Goal: Information Seeking & Learning: Learn about a topic

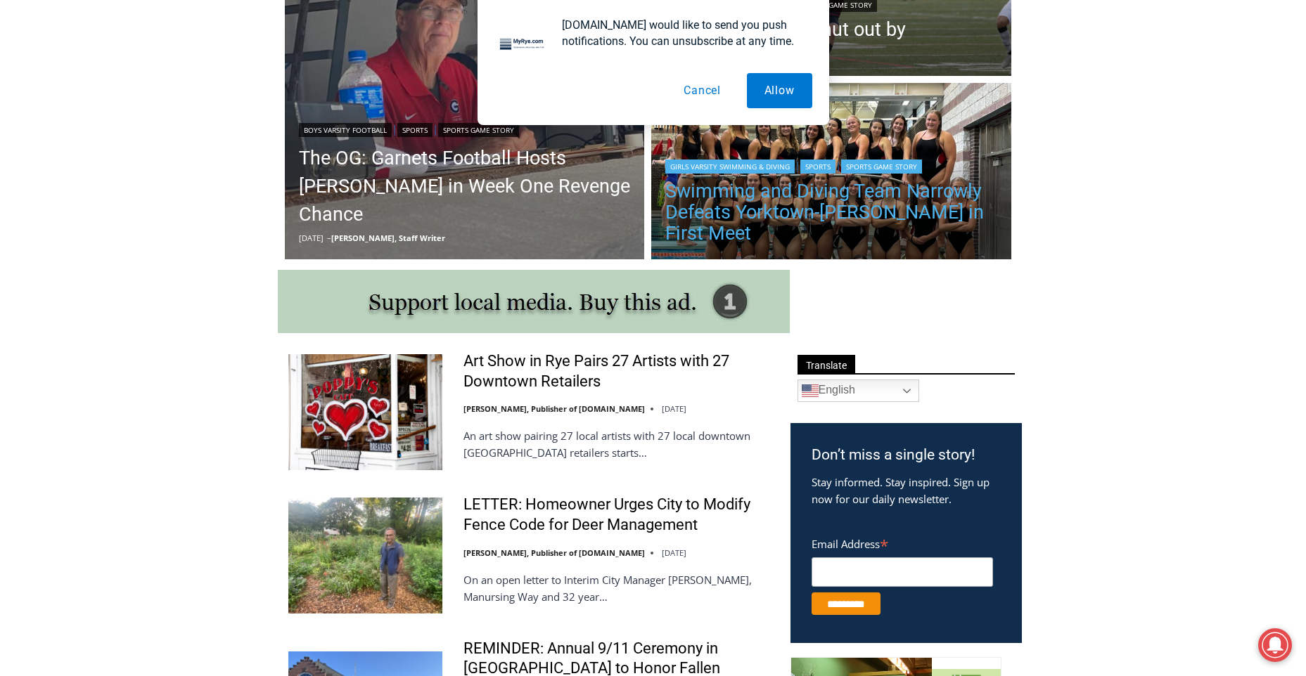
scroll to position [633, 0]
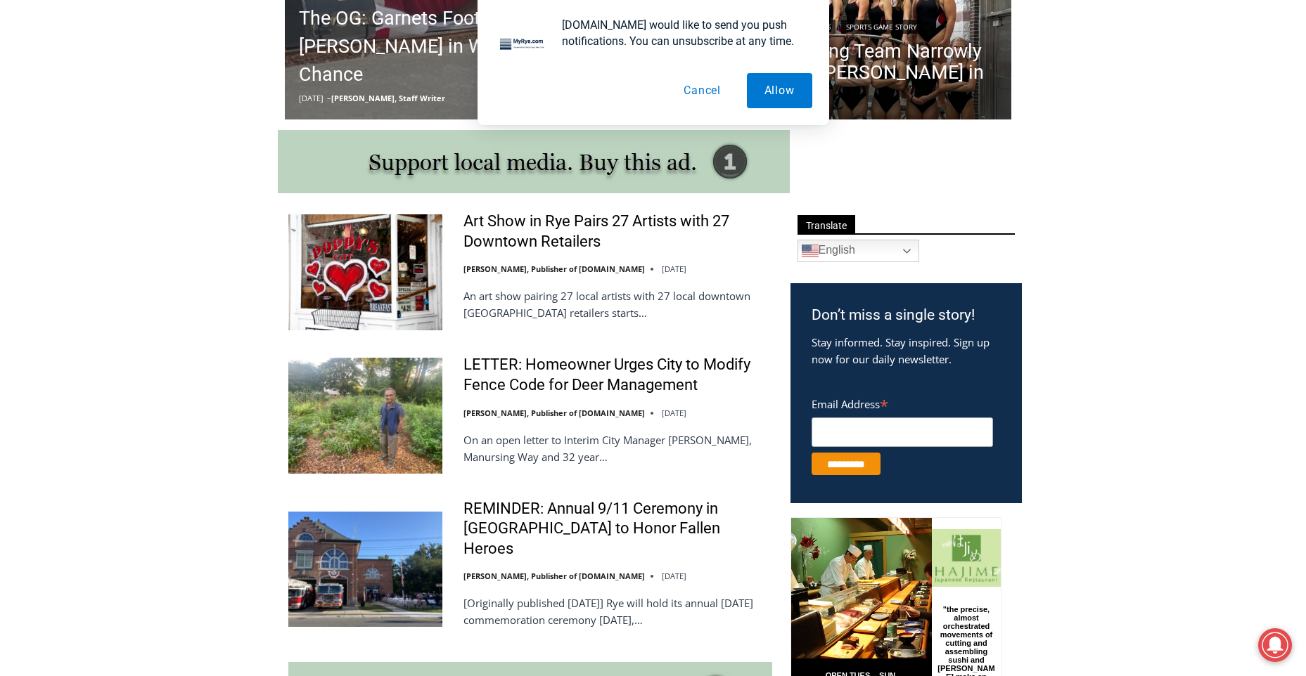
click at [705, 95] on button "Cancel" at bounding box center [702, 90] width 72 height 35
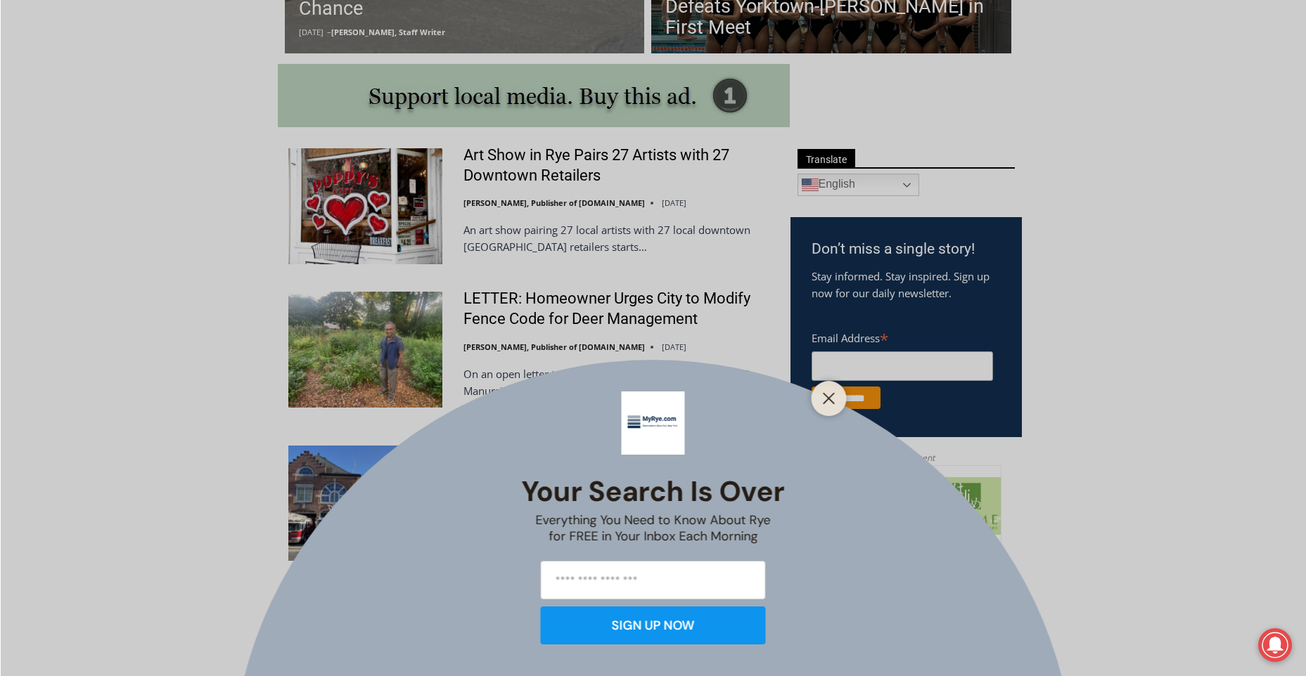
scroll to position [773, 0]
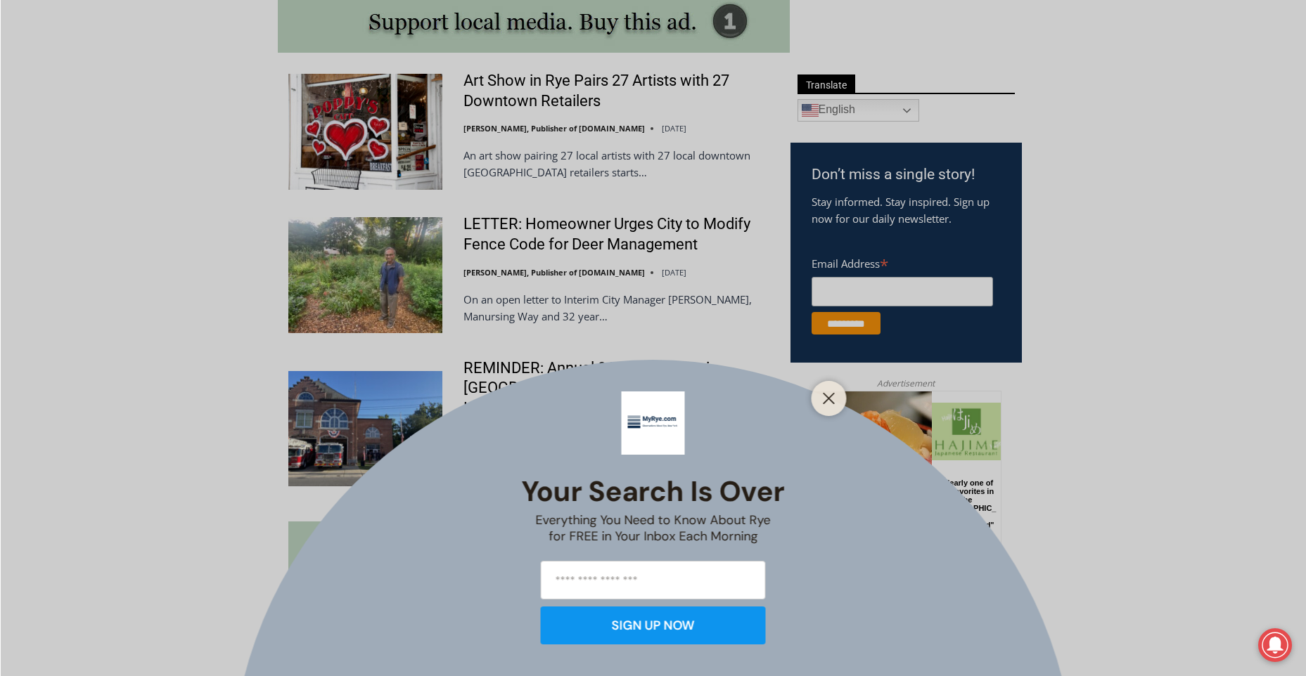
click at [817, 404] on div at bounding box center [828, 398] width 35 height 35
drag, startPoint x: 820, startPoint y: 400, endPoint x: 12, endPoint y: 11, distance: 896.5
click at [820, 400] on button "Close" at bounding box center [829, 399] width 20 height 20
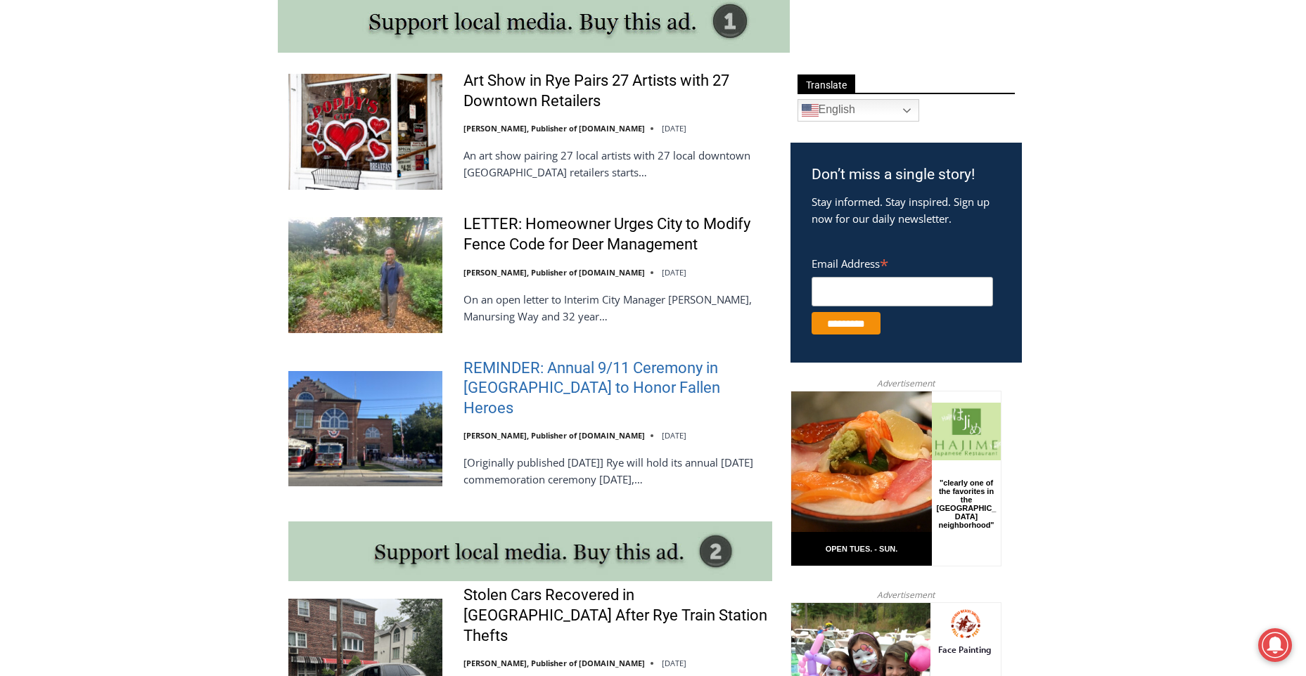
click at [579, 374] on link "REMINDER: Annual 9/11 Ceremony in [GEOGRAPHIC_DATA] to Honor Fallen Heroes" at bounding box center [617, 389] width 309 height 60
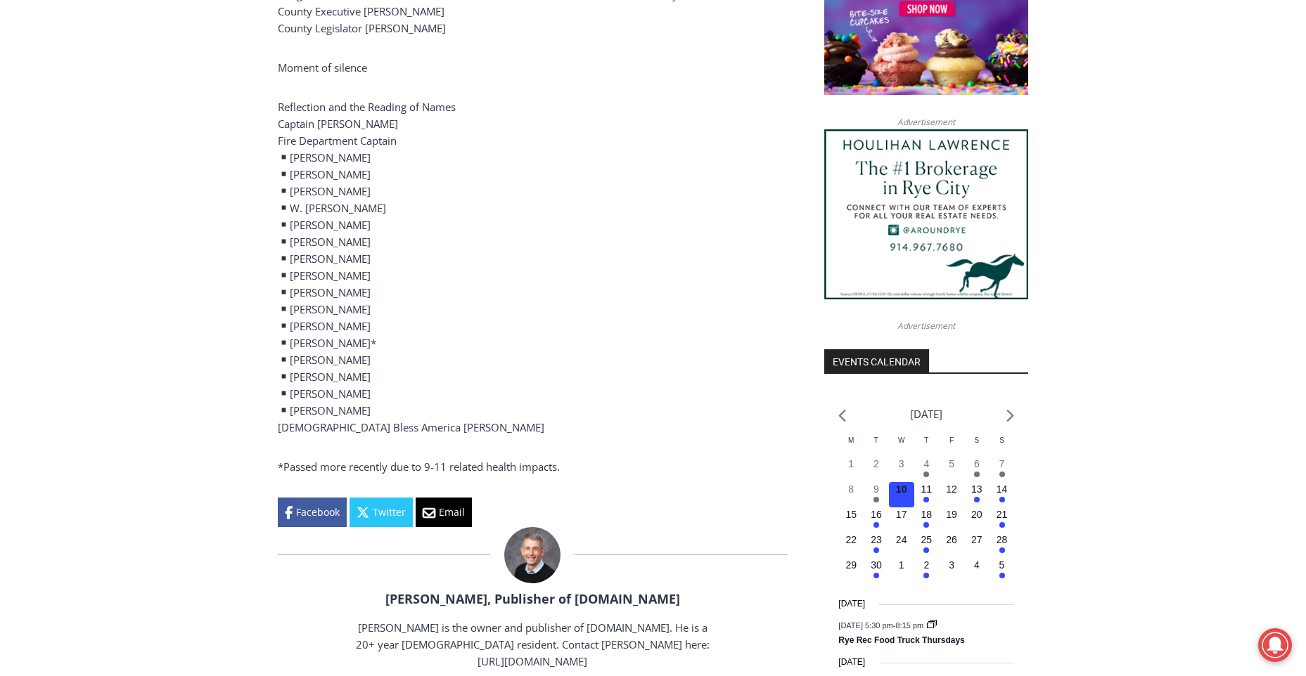
scroll to position [1519, 0]
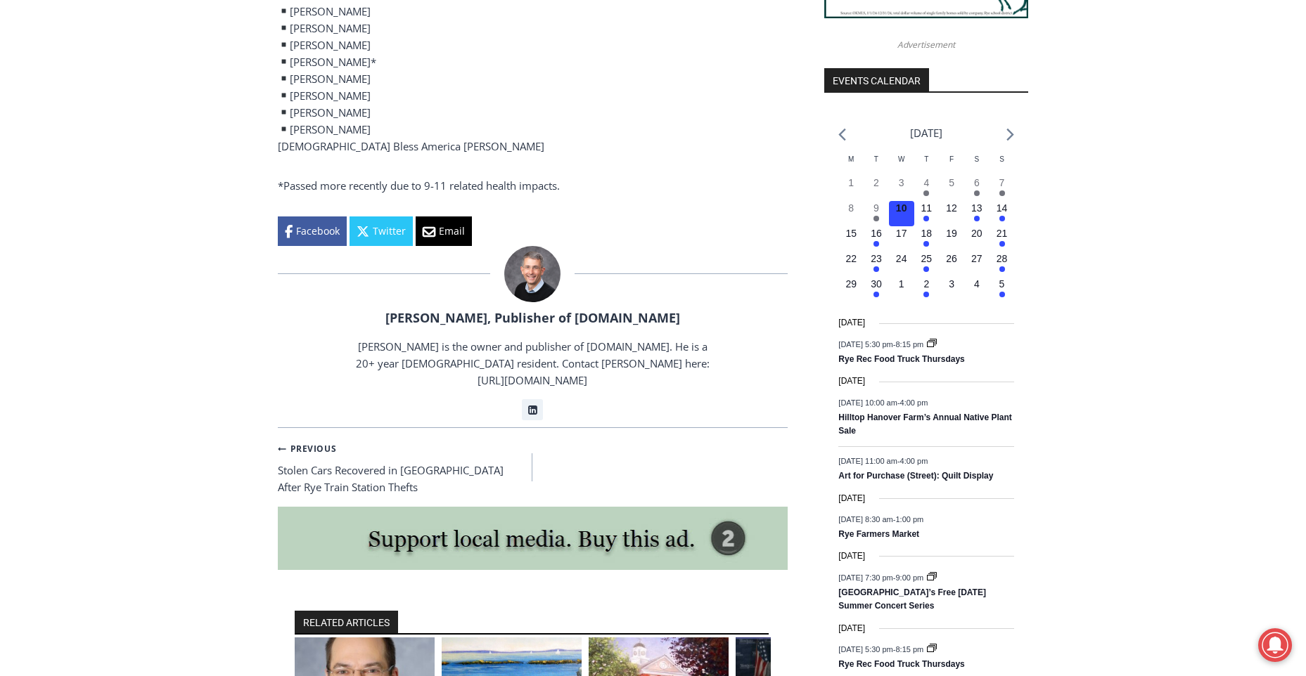
click at [84, 324] on div "Home > Government > [GEOGRAPHIC_DATA] > REMINDER: Annual 9/11 Ceremony in Rye t…" at bounding box center [653, 136] width 1306 height 2559
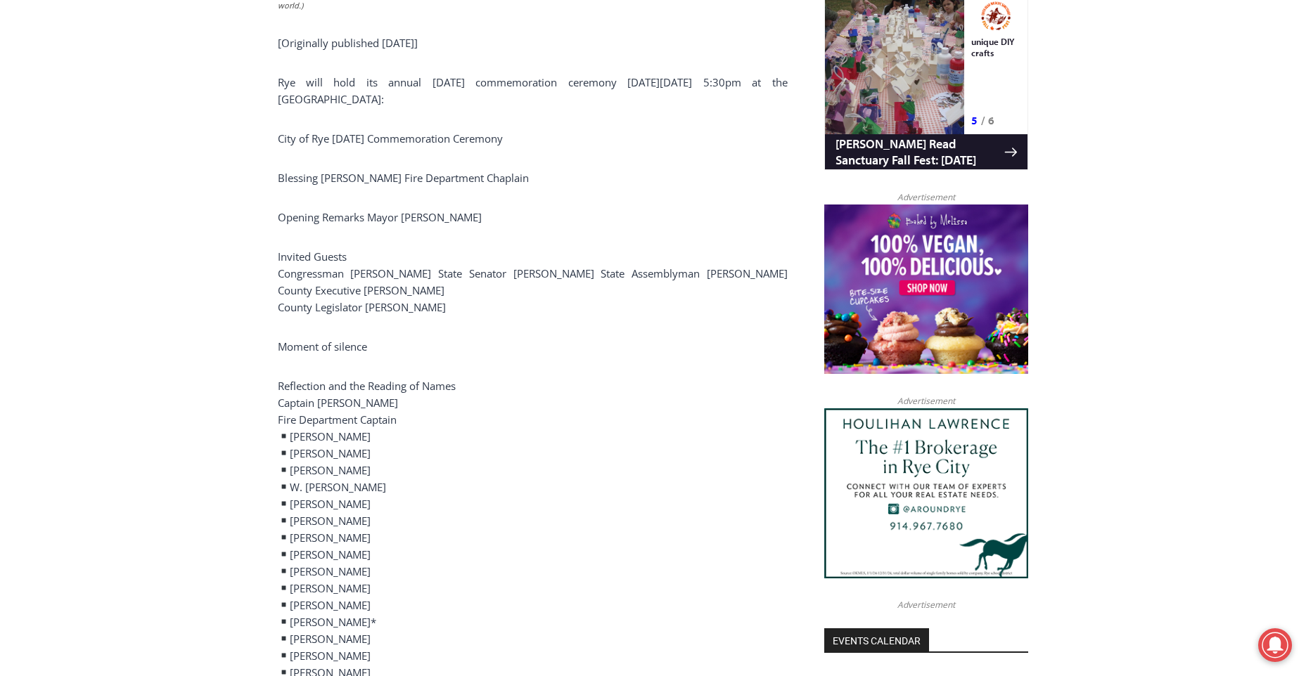
scroll to position [1026, 0]
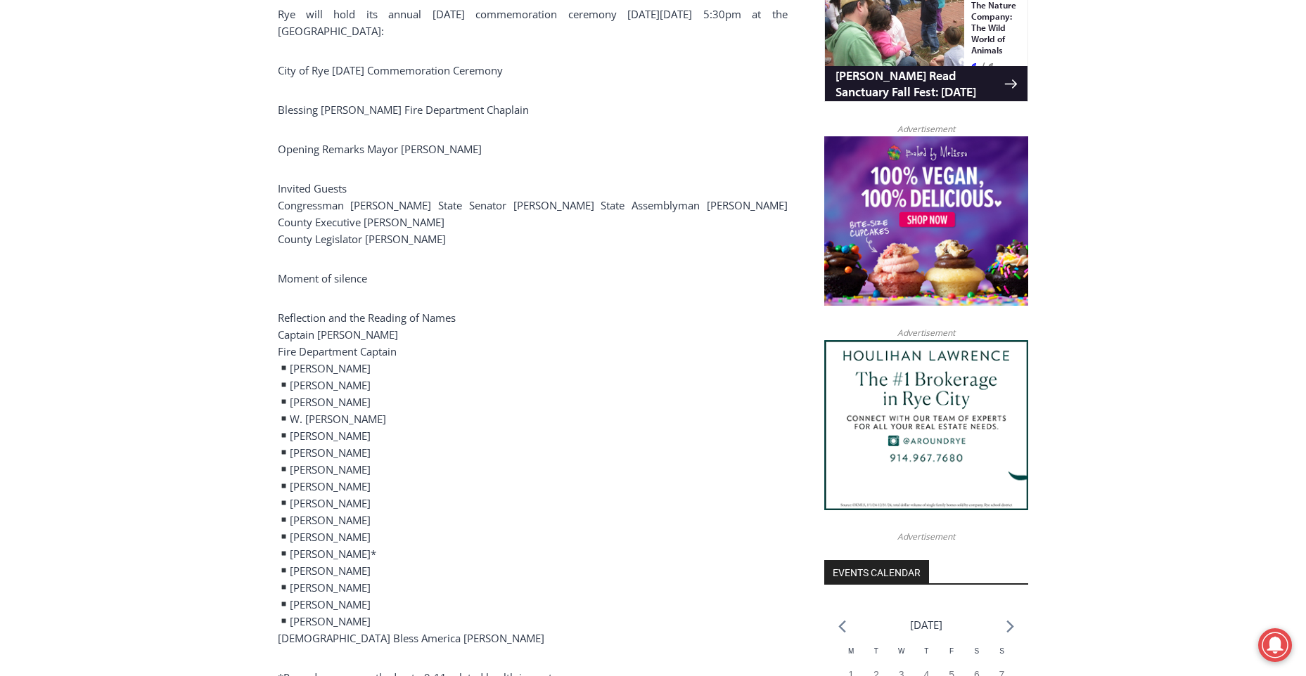
click at [337, 347] on p "Reflection and the Reading of Names Captain [PERSON_NAME] Fire Department Capta…" at bounding box center [533, 477] width 510 height 337
click at [331, 366] on p "Reflection and the Reading of Names Captain [PERSON_NAME] Fire Department Capta…" at bounding box center [533, 477] width 510 height 337
click at [330, 373] on p "Reflection and the Reading of Names Captain [PERSON_NAME] Fire Department Capta…" at bounding box center [533, 477] width 510 height 337
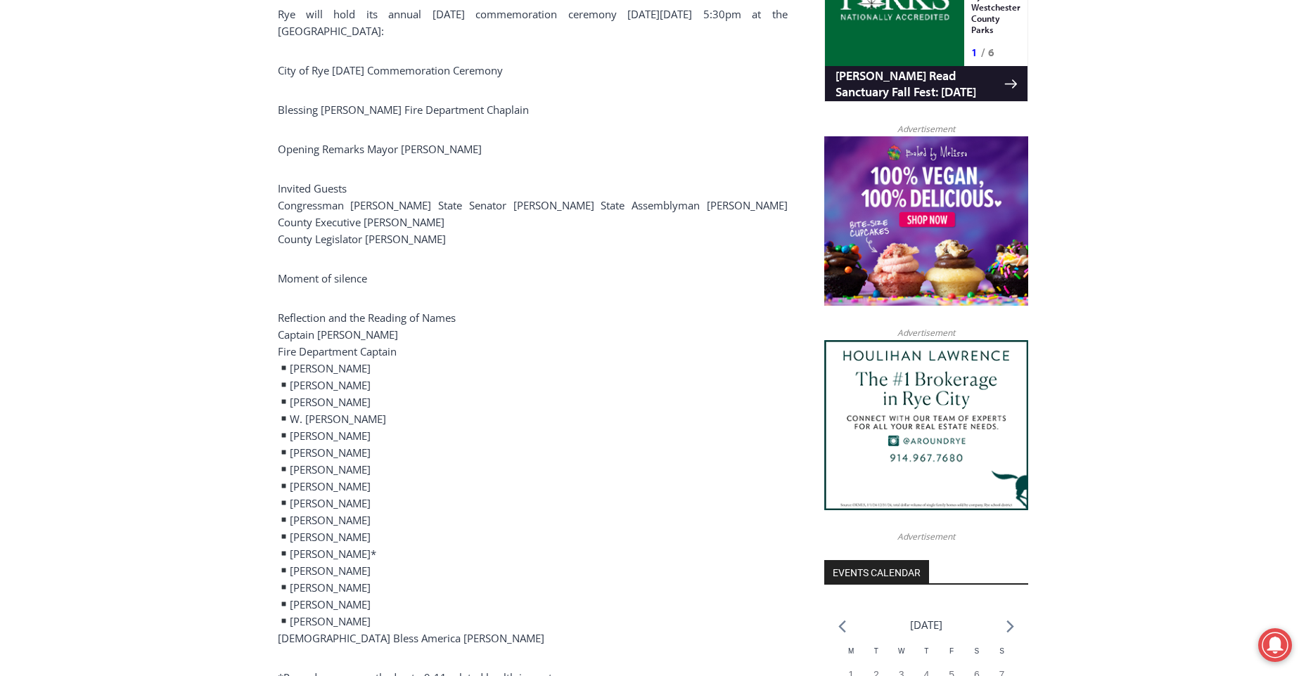
click at [330, 390] on p "Reflection and the Reading of Names Captain [PERSON_NAME] Fire Department Capta…" at bounding box center [533, 477] width 510 height 337
click at [324, 411] on p "Reflection and the Reading of Names Captain [PERSON_NAME] Fire Department Capta…" at bounding box center [533, 477] width 510 height 337
click at [323, 424] on p "Reflection and the Reading of Names Captain [PERSON_NAME] Fire Department Capta…" at bounding box center [533, 477] width 510 height 337
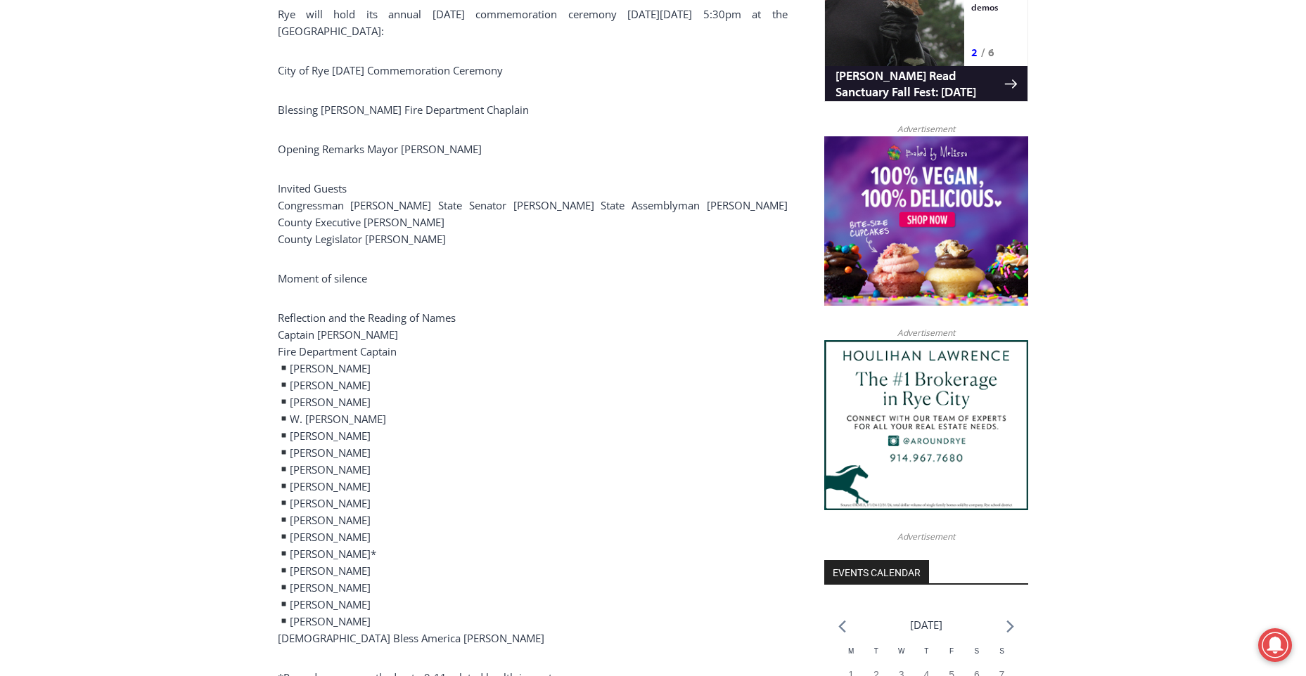
click at [322, 445] on p "Reflection and the Reading of Names Captain [PERSON_NAME] Fire Department Capta…" at bounding box center [533, 477] width 510 height 337
click at [322, 456] on p "Reflection and the Reading of Names Captain [PERSON_NAME] Fire Department Capta…" at bounding box center [533, 477] width 510 height 337
click at [322, 470] on p "Reflection and the Reading of Names Captain [PERSON_NAME] Fire Department Capta…" at bounding box center [533, 477] width 510 height 337
click at [321, 491] on p "Reflection and the Reading of Names Captain [PERSON_NAME] Fire Department Capta…" at bounding box center [533, 477] width 510 height 337
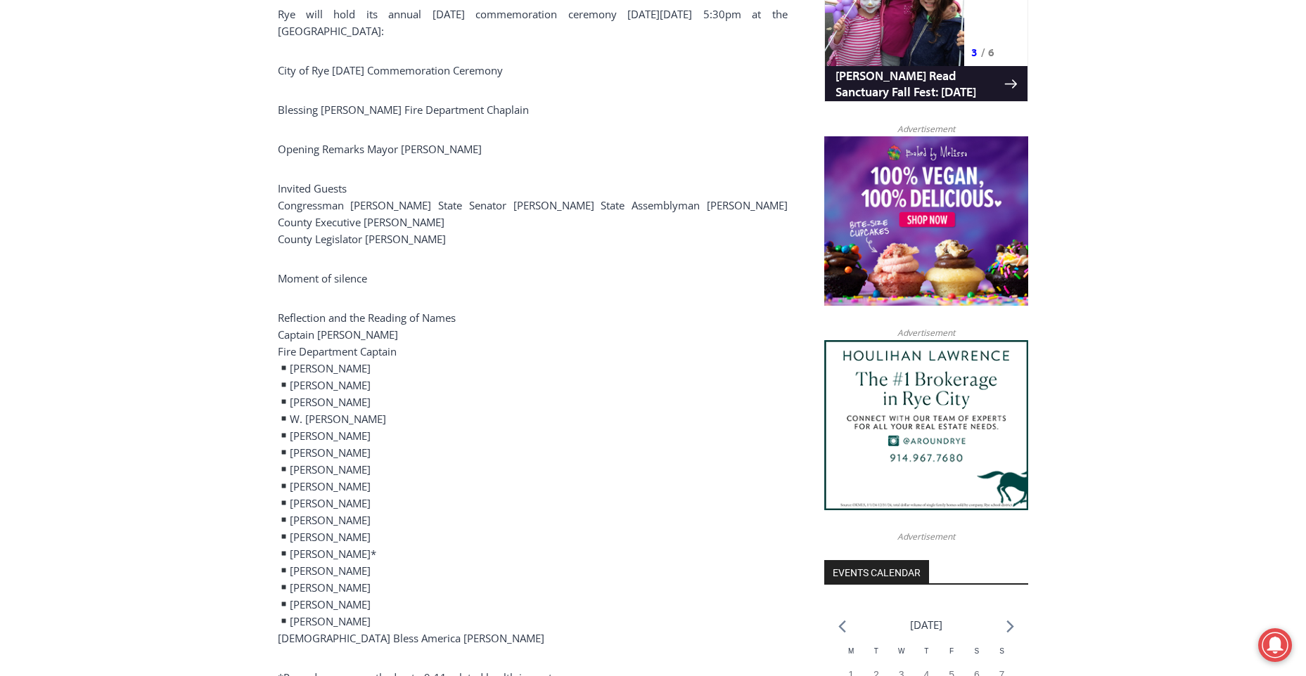
click at [319, 508] on p "Reflection and the Reading of Names Captain [PERSON_NAME] Fire Department Capta…" at bounding box center [533, 477] width 510 height 337
click at [316, 527] on p "Reflection and the Reading of Names Captain [PERSON_NAME] Fire Department Capta…" at bounding box center [533, 477] width 510 height 337
click at [316, 541] on p "Reflection and the Reading of Names Captain [PERSON_NAME] Fire Department Capta…" at bounding box center [533, 477] width 510 height 337
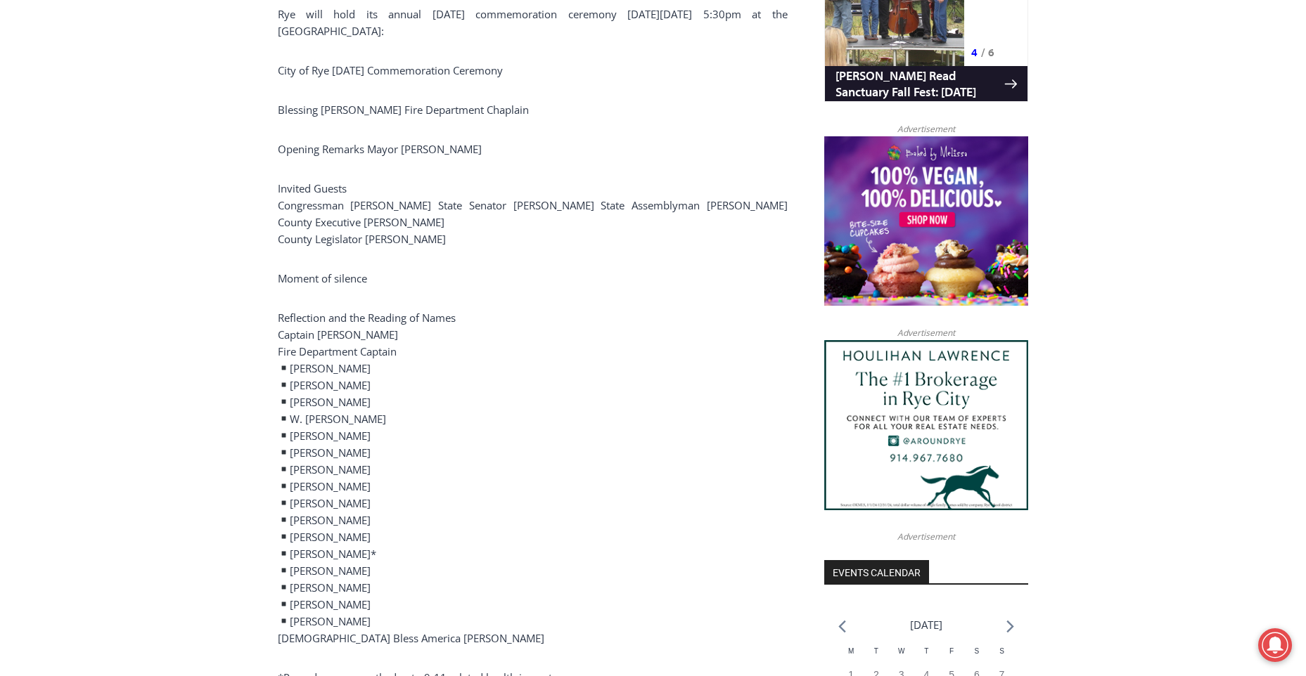
click at [316, 557] on p "Reflection and the Reading of Names Captain [PERSON_NAME] Fire Department Capta…" at bounding box center [533, 477] width 510 height 337
click at [313, 569] on p "Reflection and the Reading of Names Captain [PERSON_NAME] Fire Department Capta…" at bounding box center [533, 477] width 510 height 337
click at [313, 589] on p "Reflection and the Reading of Names Captain [PERSON_NAME] Fire Department Capta…" at bounding box center [533, 477] width 510 height 337
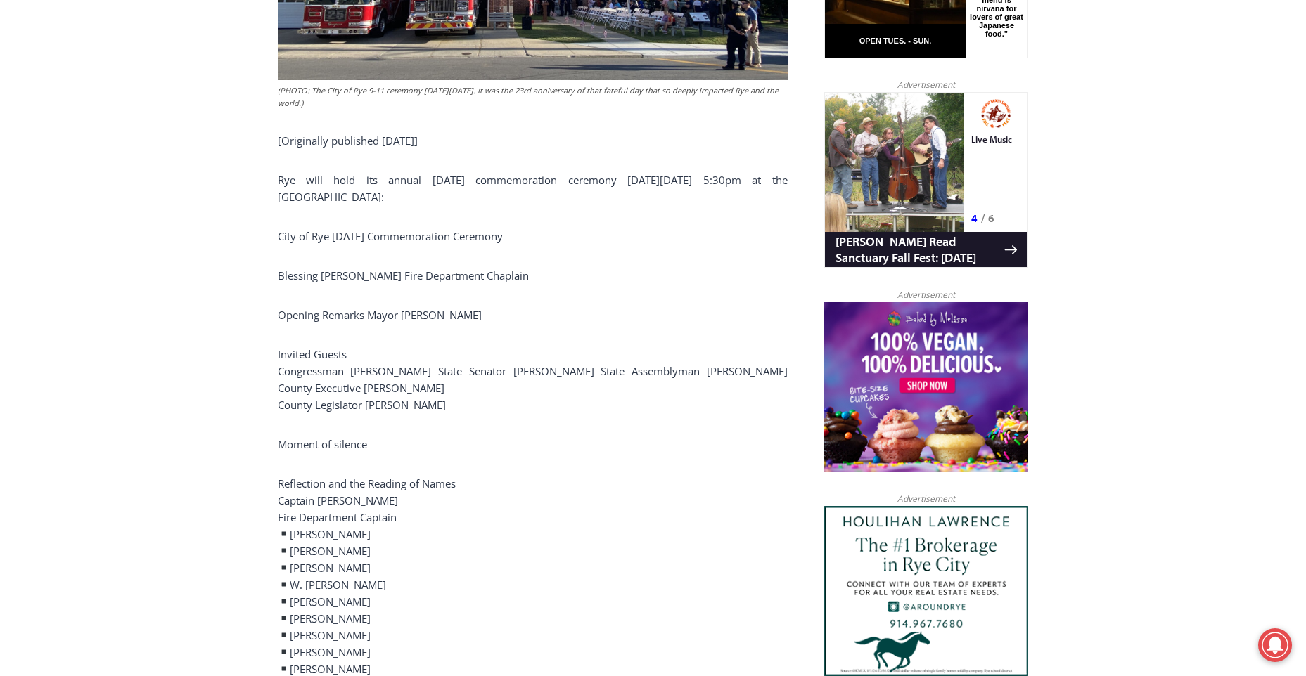
scroll to position [886, 0]
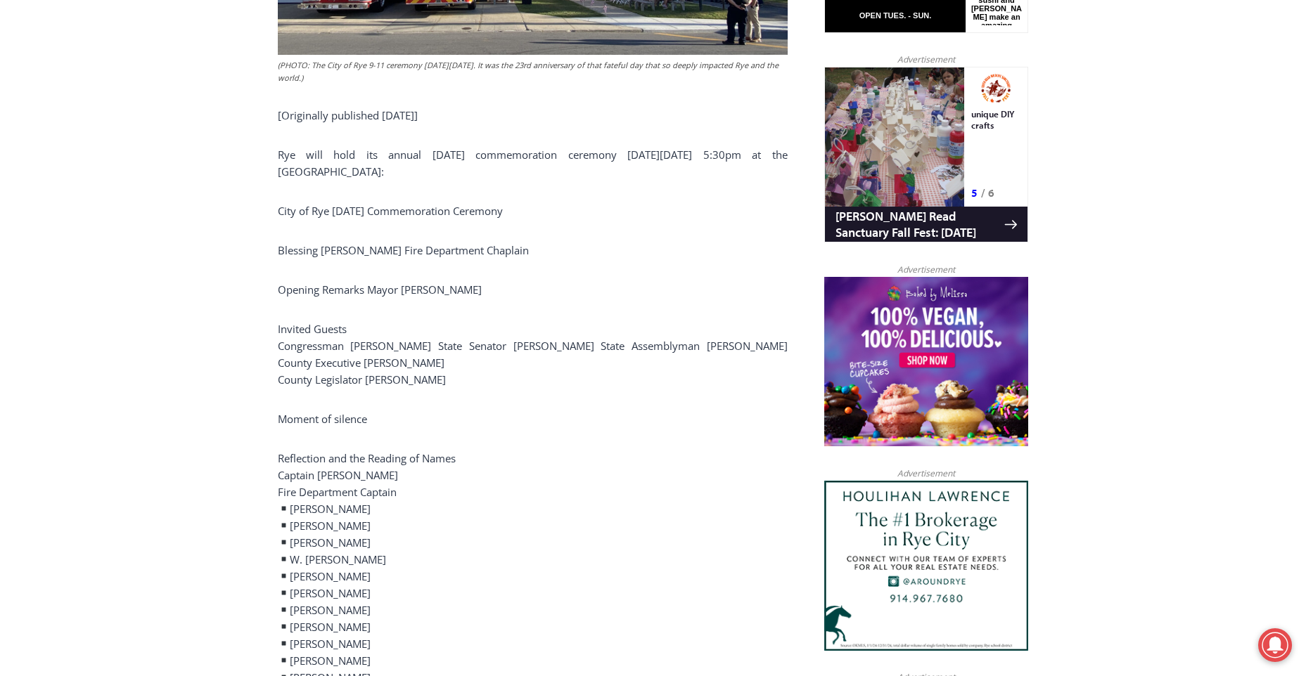
drag, startPoint x: 410, startPoint y: 545, endPoint x: 210, endPoint y: 547, distance: 200.4
drag, startPoint x: 210, startPoint y: 547, endPoint x: 462, endPoint y: 619, distance: 262.6
click at [462, 619] on p "Reflection and the Reading of Names Captain [PERSON_NAME] Fire Department Capta…" at bounding box center [533, 618] width 510 height 337
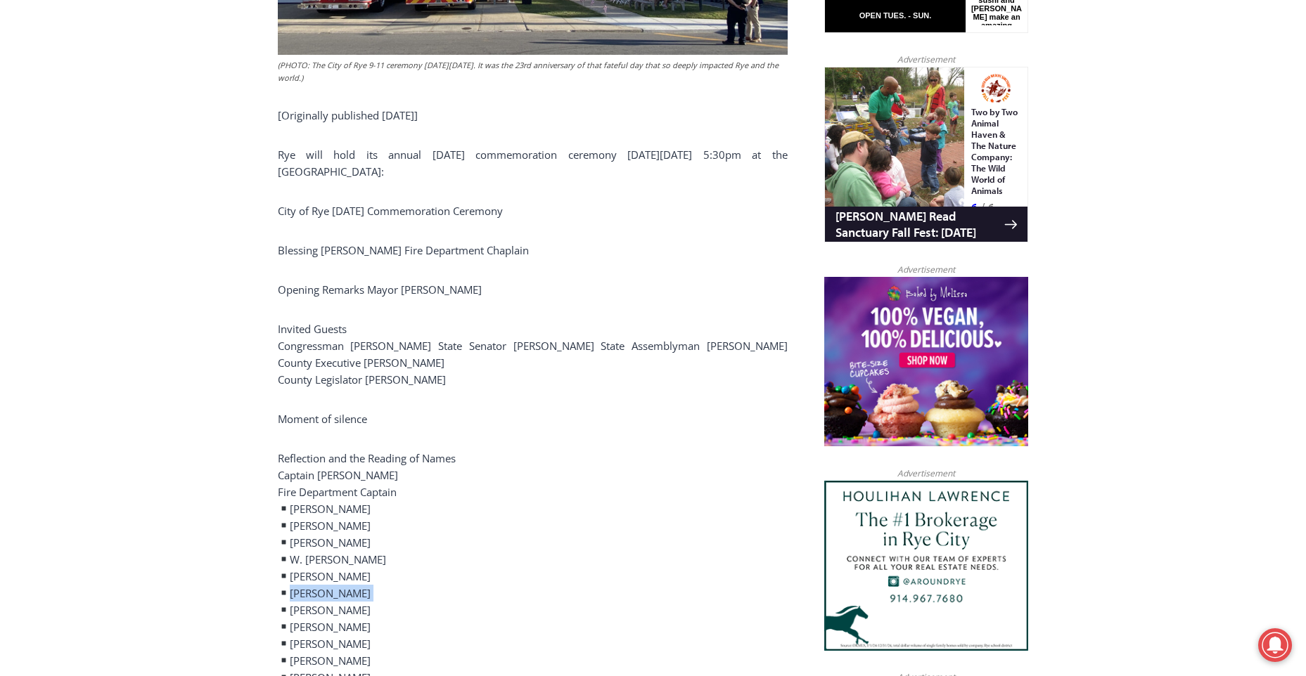
drag, startPoint x: 470, startPoint y: 568, endPoint x: 25, endPoint y: 574, distance: 445.1
click at [356, 586] on p "Reflection and the Reading of Names Captain [PERSON_NAME] Fire Department Capta…" at bounding box center [533, 618] width 510 height 337
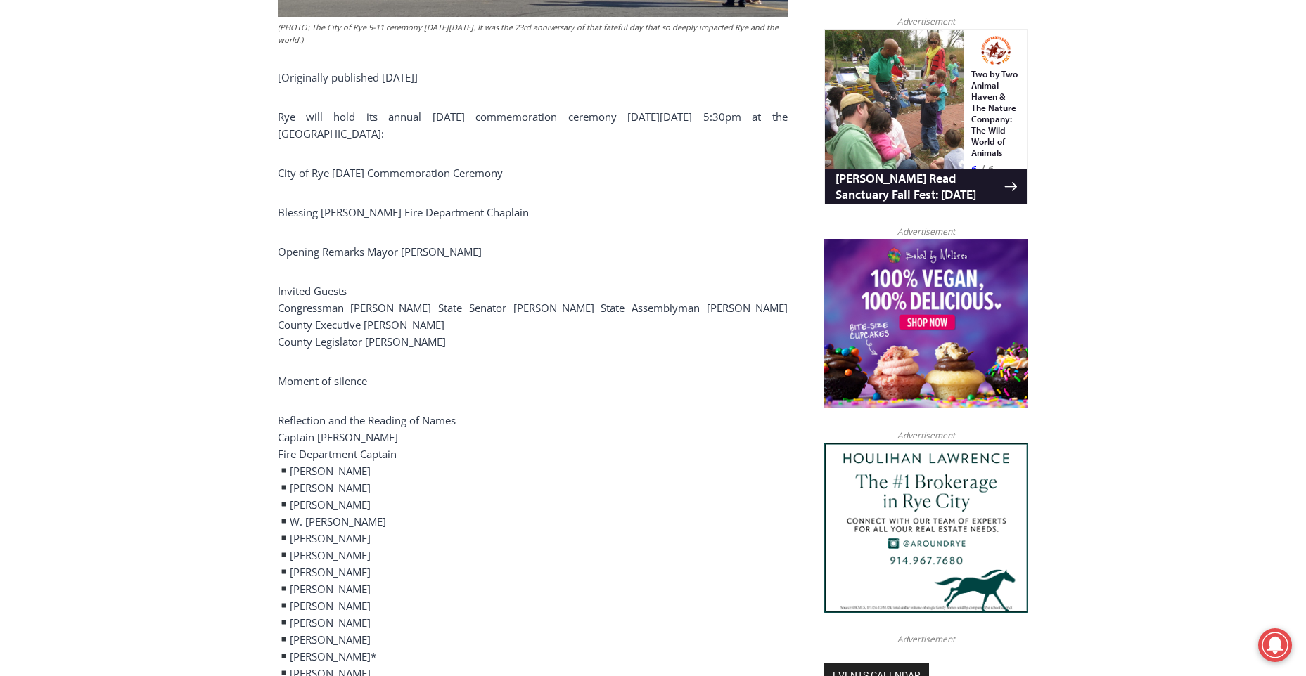
scroll to position [956, 0]
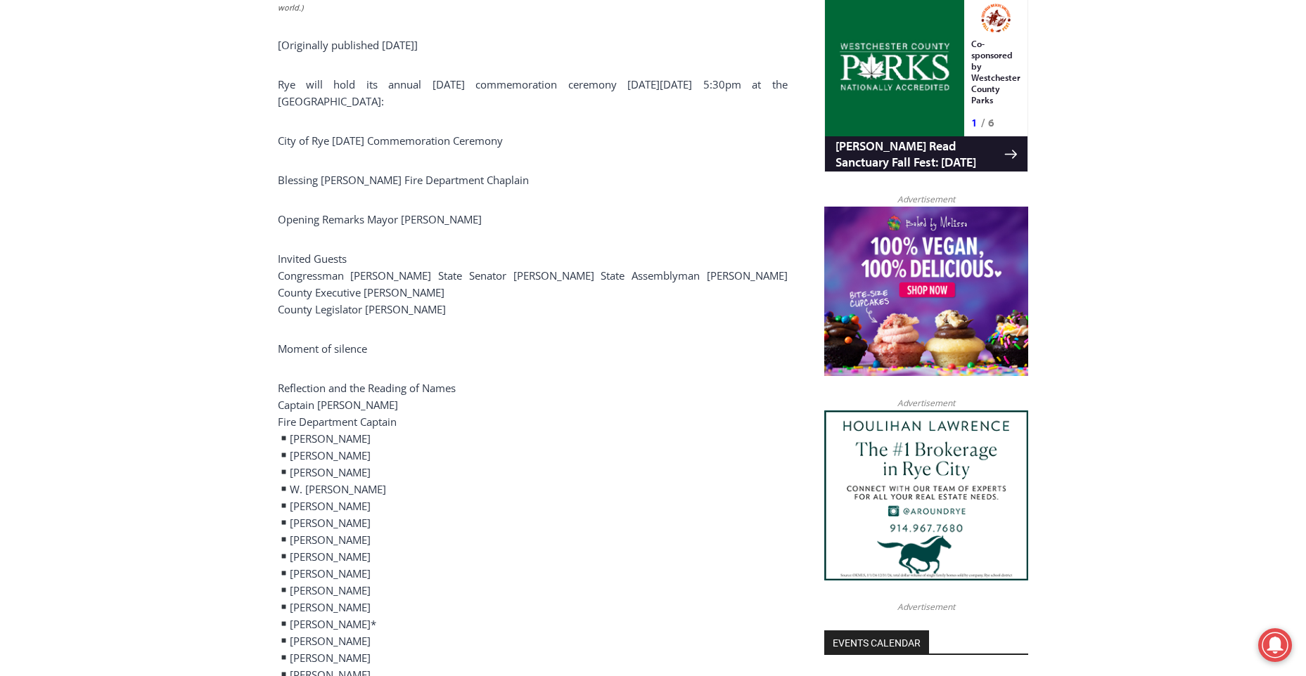
drag, startPoint x: 461, startPoint y: 575, endPoint x: 3, endPoint y: 577, distance: 458.4
click at [406, 598] on p "Reflection and the Reading of Names Captain [PERSON_NAME] Fire Department Capta…" at bounding box center [533, 548] width 510 height 337
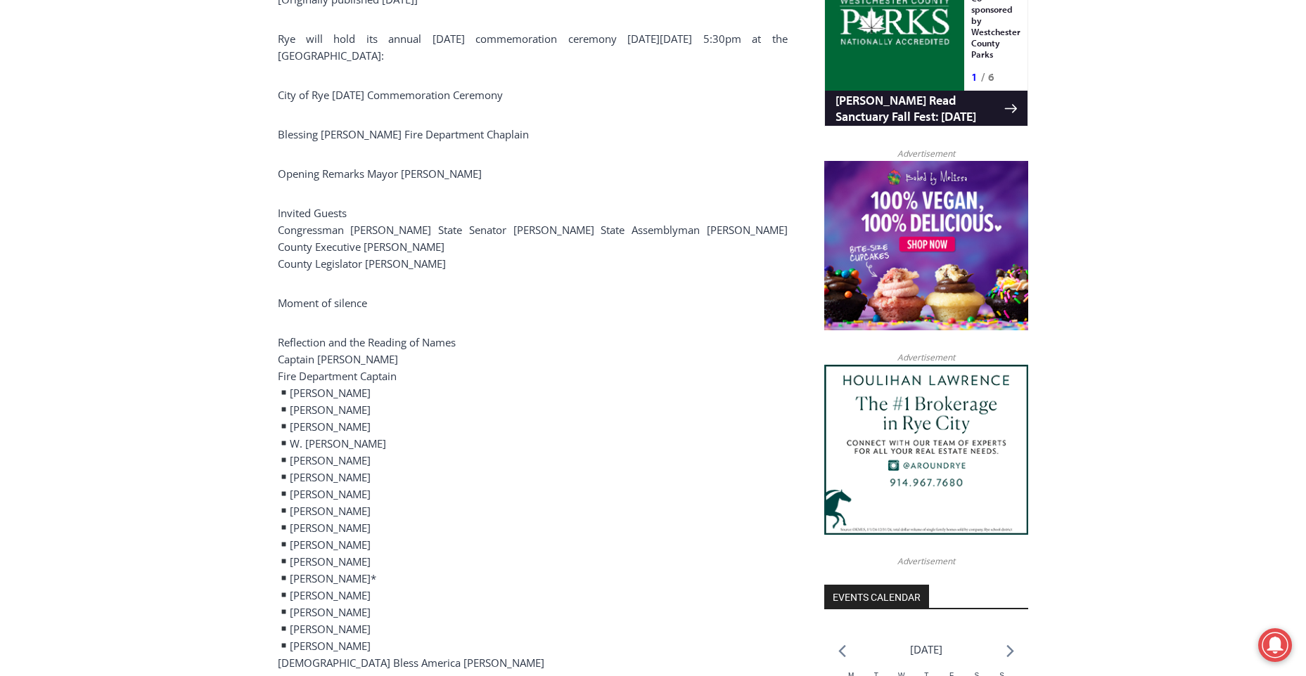
scroll to position [1026, 0]
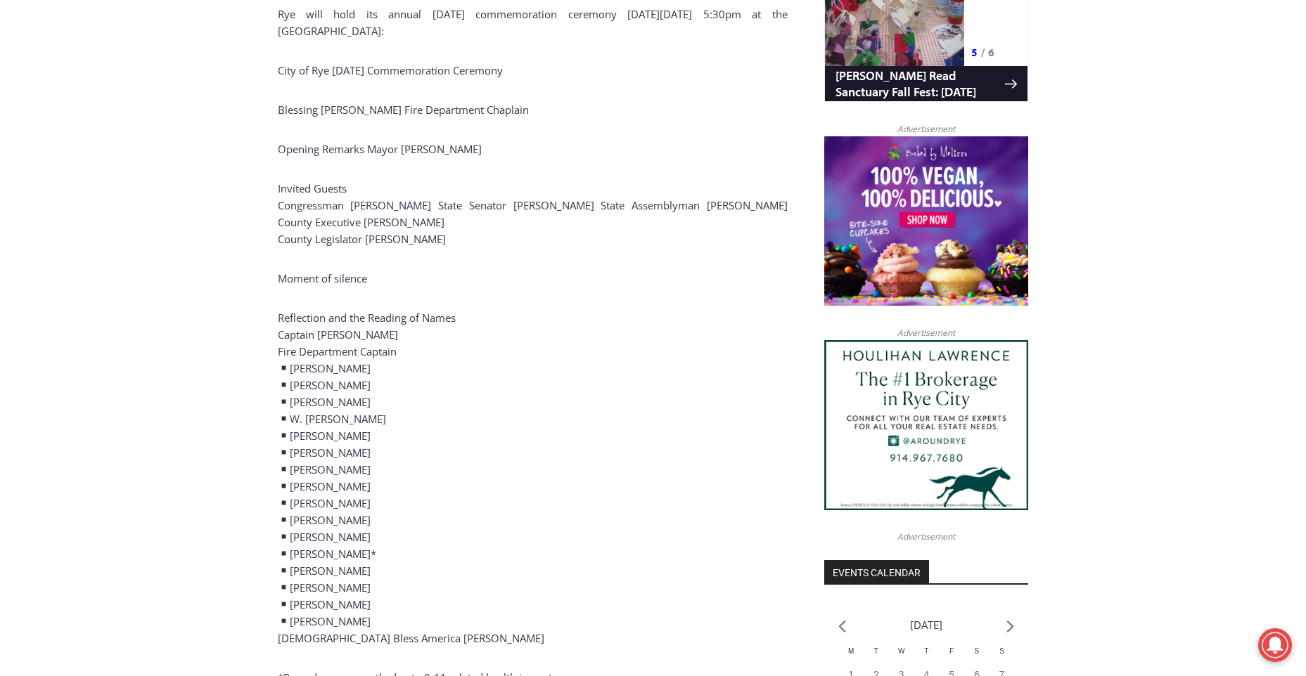
click at [378, 590] on p "Reflection and the Reading of Names Captain [PERSON_NAME] Fire Department Capta…" at bounding box center [533, 477] width 510 height 337
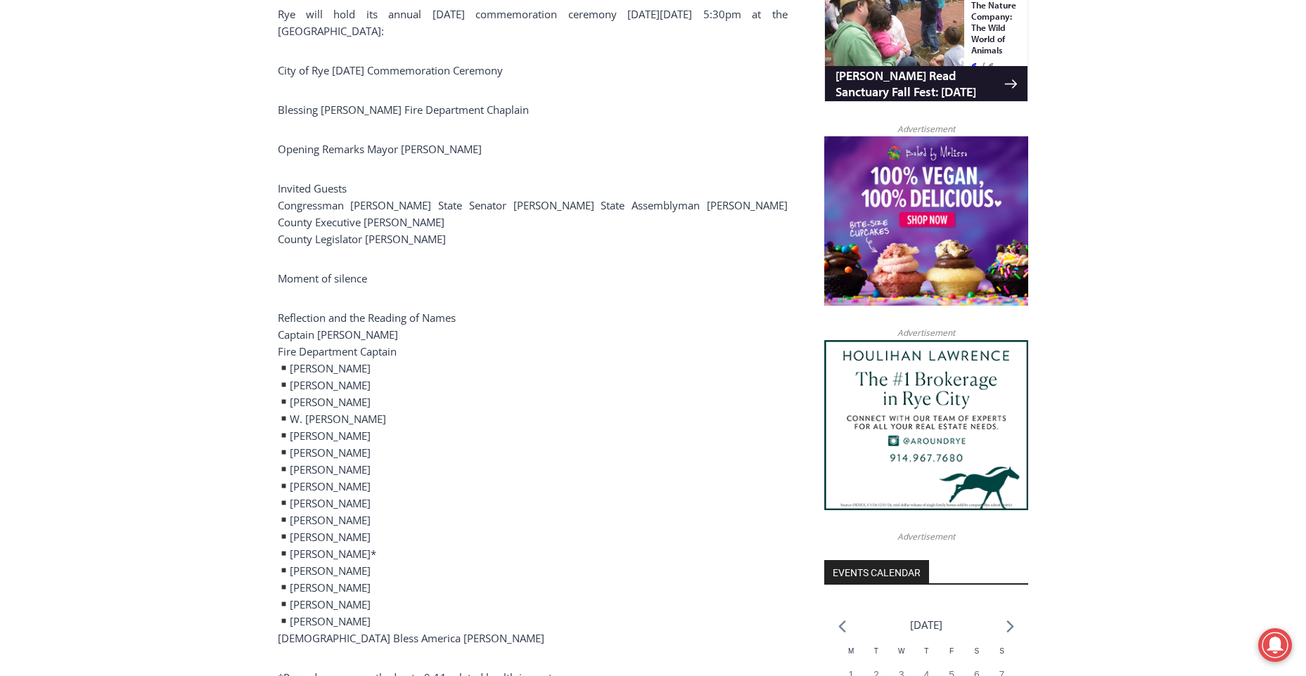
click at [377, 579] on p "Reflection and the Reading of Names Captain [PERSON_NAME] Fire Department Capta…" at bounding box center [533, 477] width 510 height 337
